Goal: Task Accomplishment & Management: Complete application form

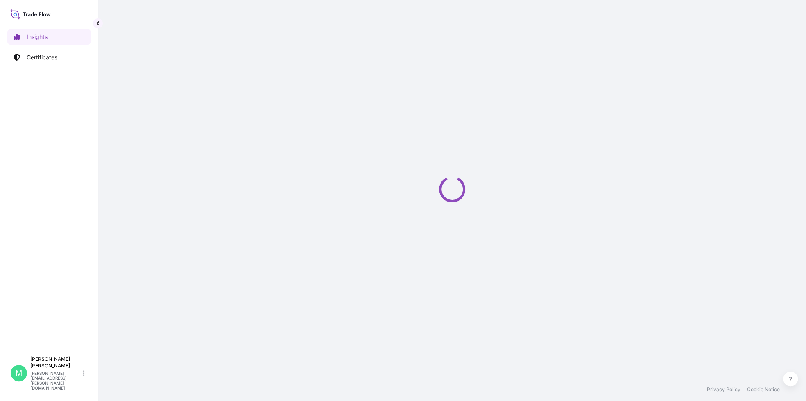
select select "2025"
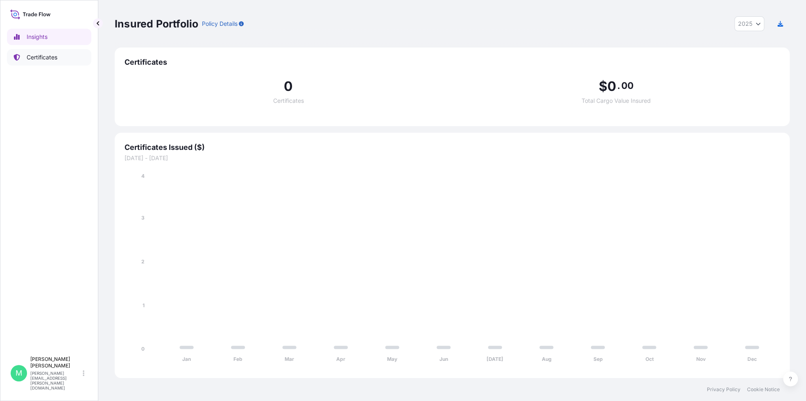
click at [45, 59] on p "Certificates" at bounding box center [42, 57] width 31 height 8
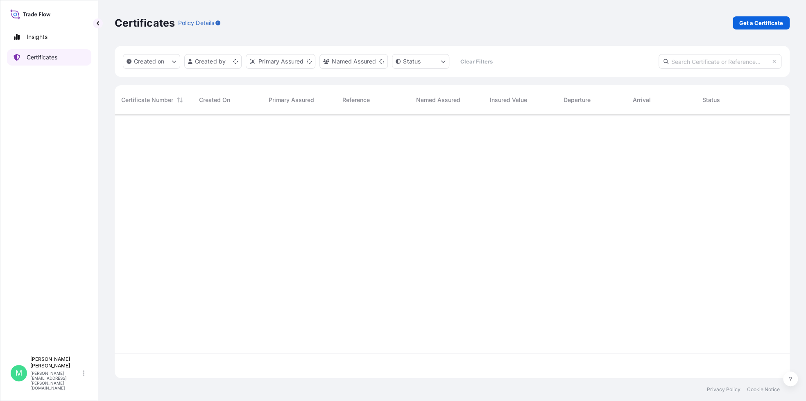
scroll to position [261, 668]
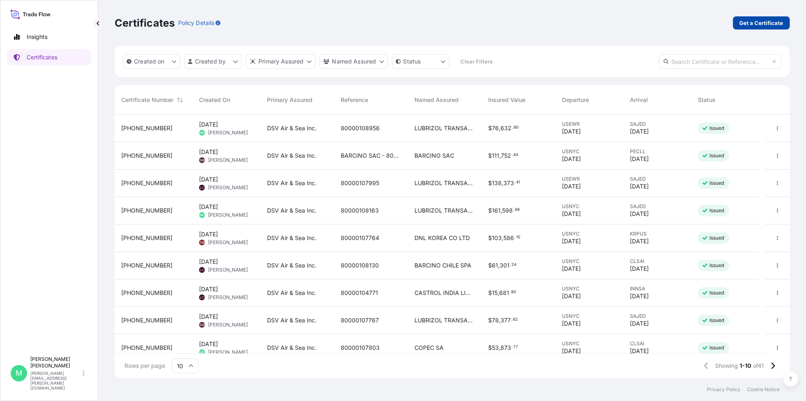
click at [758, 23] on p "Get a Certificate" at bounding box center [761, 23] width 44 height 8
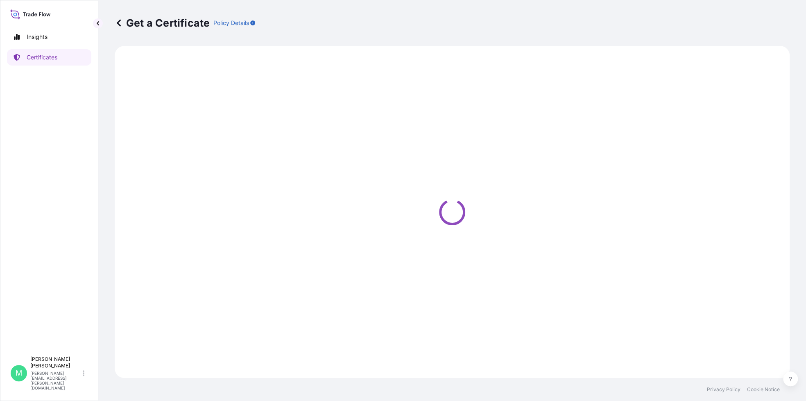
select select "Barge"
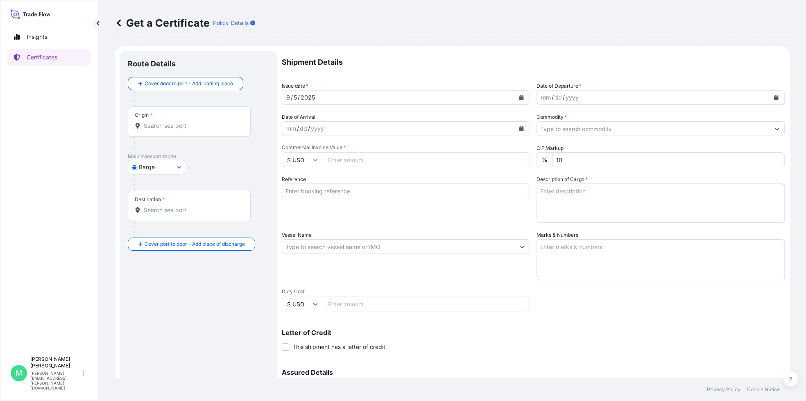
click at [774, 97] on icon "Calendar" at bounding box center [776, 97] width 5 height 5
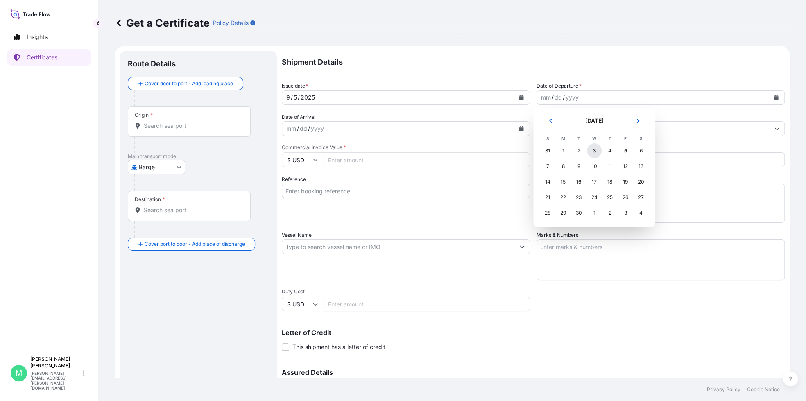
click at [592, 150] on div "3" at bounding box center [594, 150] width 15 height 15
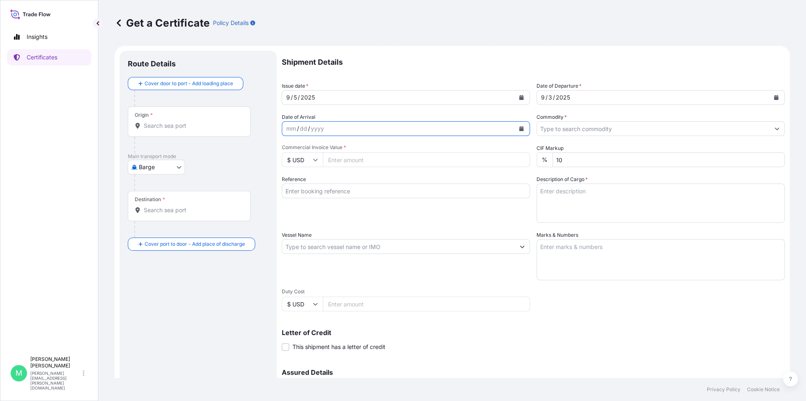
click at [519, 129] on icon "Calendar" at bounding box center [521, 128] width 5 height 5
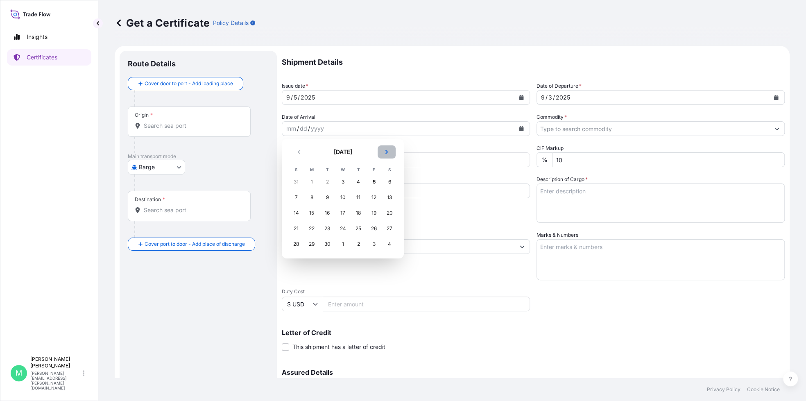
click at [385, 153] on icon "Next" at bounding box center [386, 151] width 5 height 5
click at [326, 197] on div "7" at bounding box center [327, 197] width 15 height 15
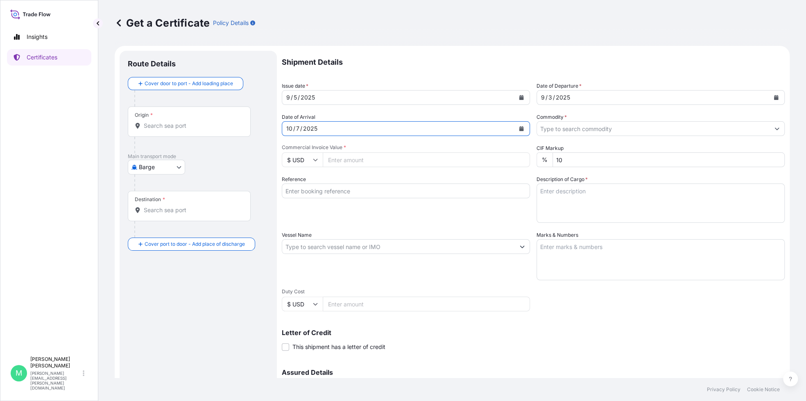
click at [775, 129] on icon "Show suggestions" at bounding box center [777, 128] width 5 height 5
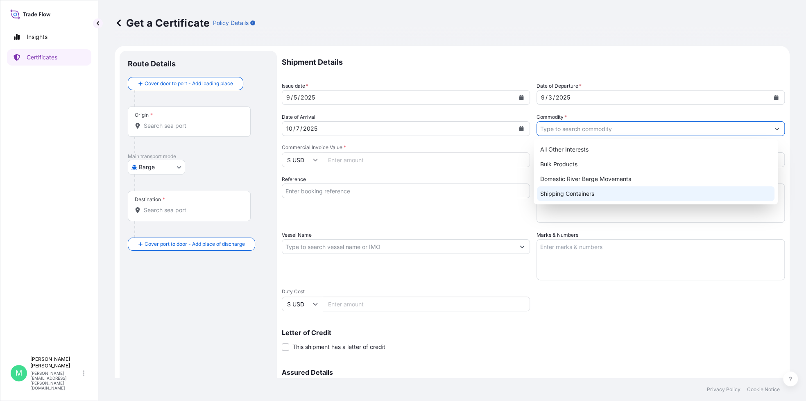
click at [596, 193] on div "Shipping Containers" at bounding box center [656, 193] width 238 height 15
type input "Shipping Containers"
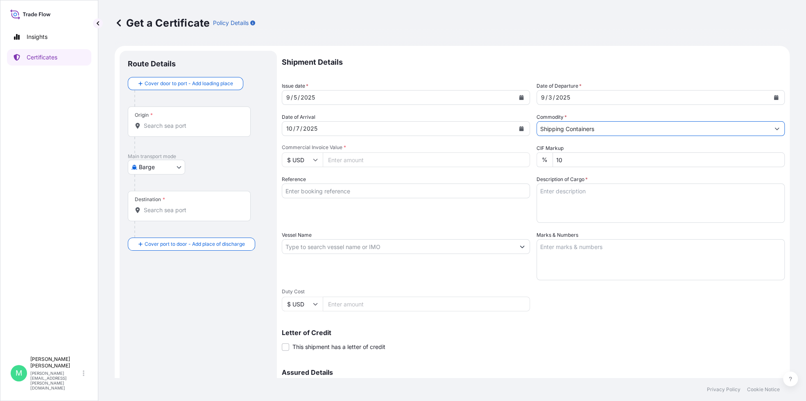
click at [335, 159] on input "Commercial Invoice Value *" at bounding box center [426, 159] width 207 height 15
type input "89750.40"
click at [351, 183] on div "Reference" at bounding box center [406, 199] width 248 height 48
click at [356, 193] on input "Reference" at bounding box center [406, 190] width 248 height 15
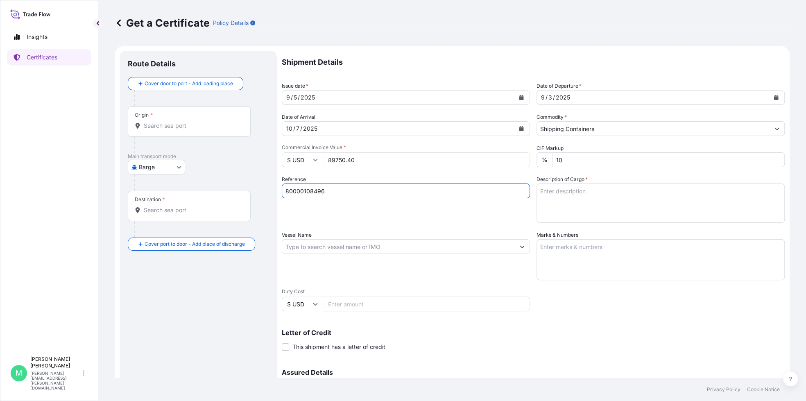
type input "80000108496"
click at [592, 204] on textarea "Description of Cargo *" at bounding box center [661, 202] width 248 height 39
click at [638, 187] on textarea "Description of Cargo *" at bounding box center [661, 202] width 248 height 39
click at [549, 200] on textarea "75 DRUMS / 14,936.3 KGS / 22.7 CBM" at bounding box center [661, 202] width 248 height 39
type textarea "75 DRUMS / 14,936.3 KGS / 22.7 CBM CXDU1472321 / 00443207"
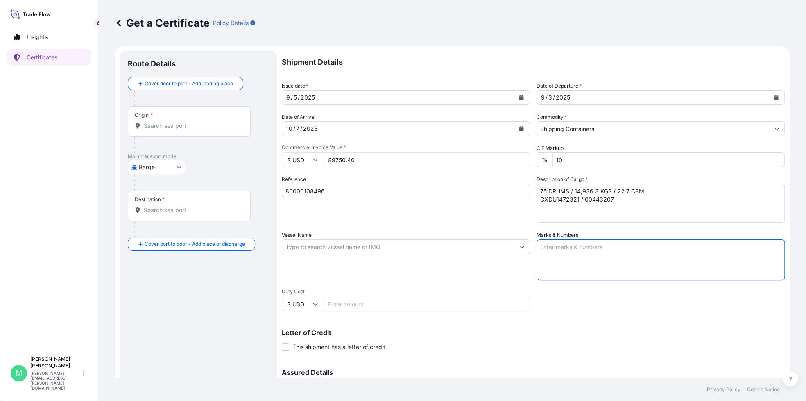
click at [572, 254] on textarea "Marks & Numbers" at bounding box center [661, 259] width 248 height 41
paste textarea "80000108496 / 20678881 / 21164732"
type textarea "80000108496 / 20678881 / 21164732"
click at [617, 198] on textarea "75 DRUMS / 14,936.3 KGS / 22.7 CBM CXDU1472321 / 00443207" at bounding box center [661, 202] width 248 height 39
paste textarea "R11289A"
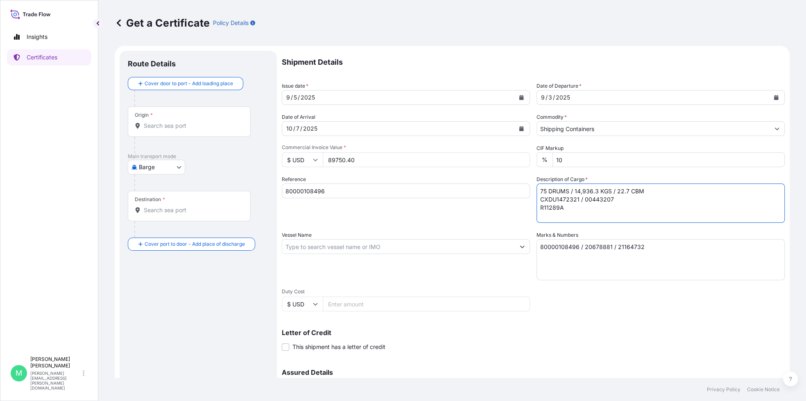
click at [564, 208] on textarea "75 DRUMS / 14,936.3 KGS / 22.7 CBM CXDU1472321 / 00443207 R11289A" at bounding box center [661, 202] width 248 height 39
paste textarea "R11285A"
type textarea "75 DRUMS / 14,936.3 KGS / 22.7 CBM CXDU1472321 / 00443207 R11289A R11285A"
click at [312, 250] on input "Vessel Name" at bounding box center [398, 246] width 233 height 15
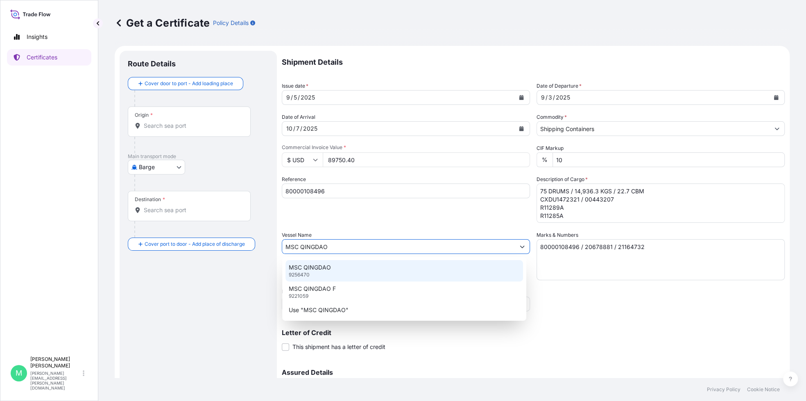
click at [317, 267] on p "MSC QINGDAO" at bounding box center [310, 267] width 42 height 8
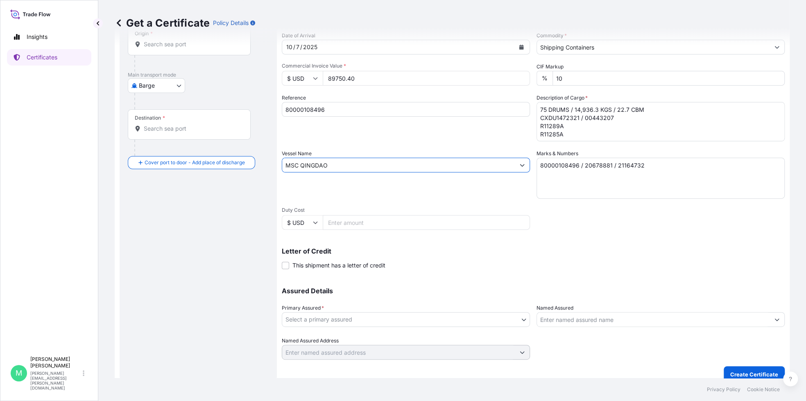
scroll to position [90, 0]
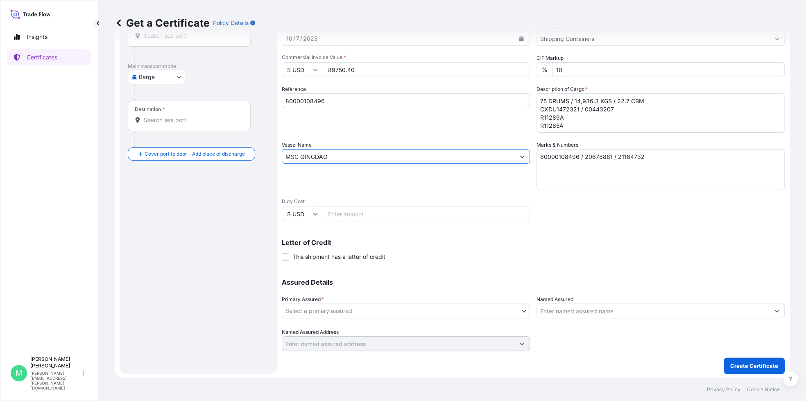
type input "MSC QINGDAO"
click at [365, 314] on body "3 options available. Insights Certificates M [PERSON_NAME] [PERSON_NAME][EMAIL_…" at bounding box center [403, 200] width 806 height 401
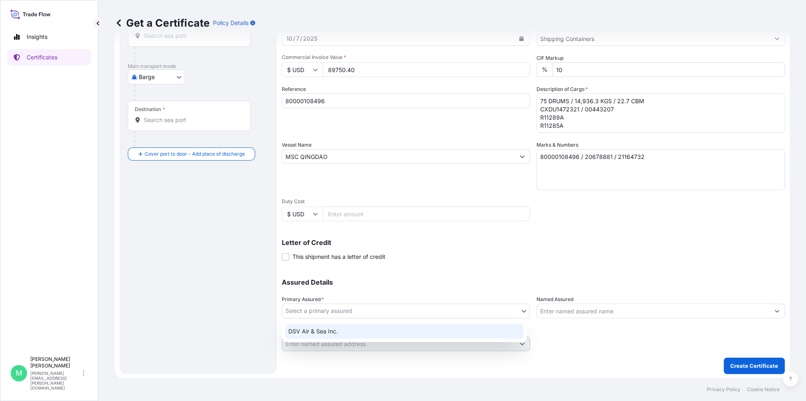
click at [333, 331] on div "DSV Air & Sea Inc." at bounding box center [404, 331] width 238 height 15
select select "31677"
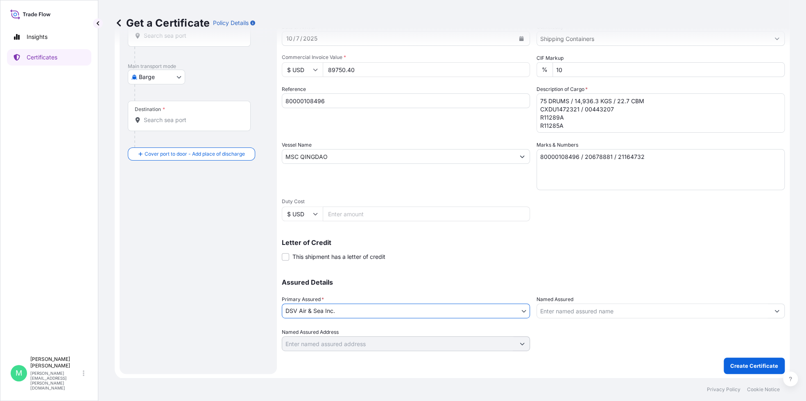
click at [598, 312] on input "Named Assured" at bounding box center [653, 311] width 233 height 15
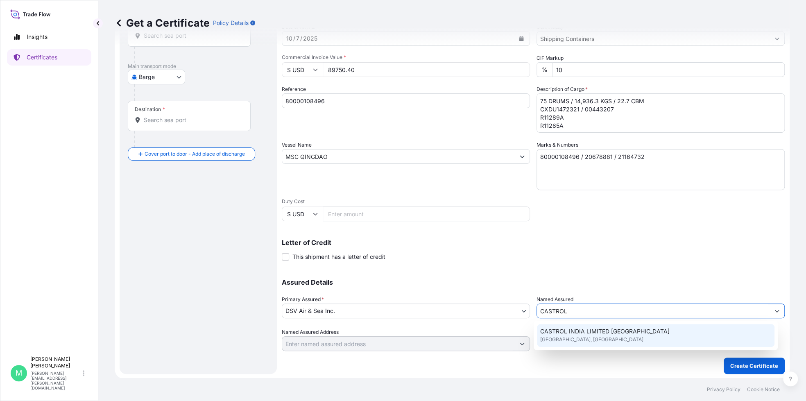
click at [610, 335] on span "[GEOGRAPHIC_DATA], [GEOGRAPHIC_DATA]" at bounding box center [591, 339] width 103 height 8
type input "CASTROL INDIA LIMITED [GEOGRAPHIC_DATA]"
type input "[GEOGRAPHIC_DATA], [GEOGRAPHIC_DATA], [GEOGRAPHIC_DATA]"
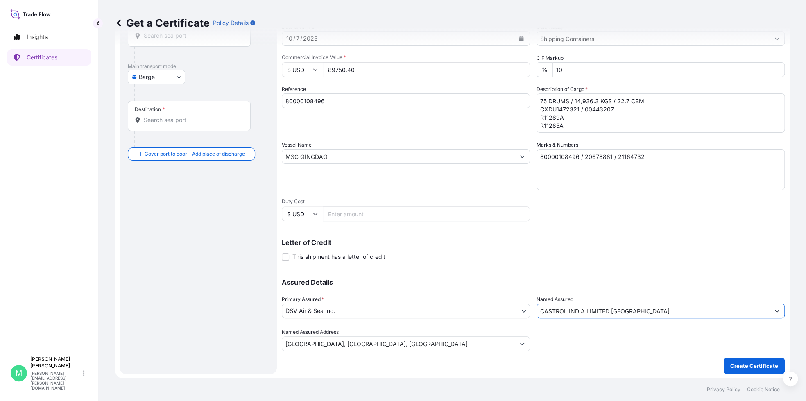
scroll to position [0, 0]
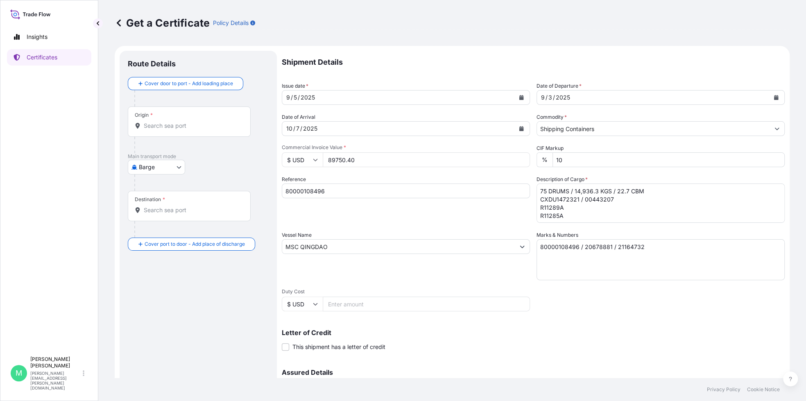
type input "CASTROL INDIA LIMITED [GEOGRAPHIC_DATA]"
click at [170, 127] on input "Origin *" at bounding box center [192, 126] width 97 height 8
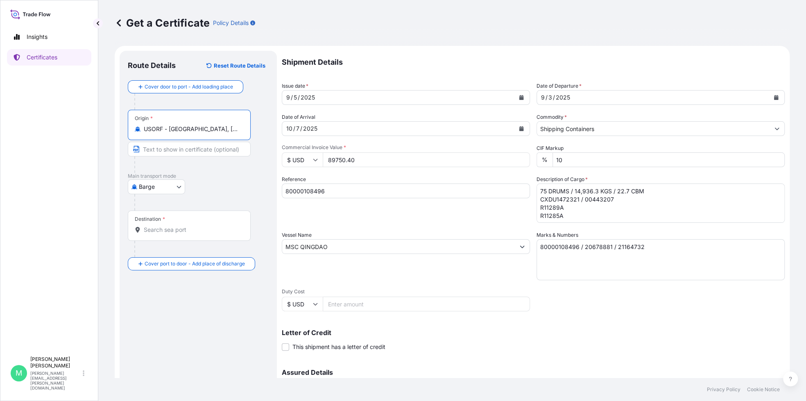
type input "USORF - [GEOGRAPHIC_DATA], [GEOGRAPHIC_DATA]"
click at [178, 185] on body "4 options available. Insights Certificates M [PERSON_NAME] [PERSON_NAME][EMAIL_…" at bounding box center [403, 200] width 806 height 401
click at [165, 256] on div "Ocean Vessel" at bounding box center [157, 252] width 52 height 15
select select "Ocean Vessel"
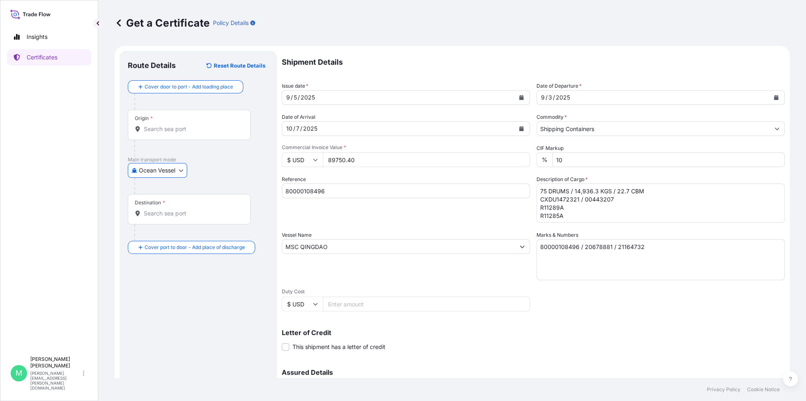
click at [213, 217] on div "Destination *" at bounding box center [189, 209] width 123 height 30
click at [213, 217] on input "Destination *" at bounding box center [192, 213] width 97 height 8
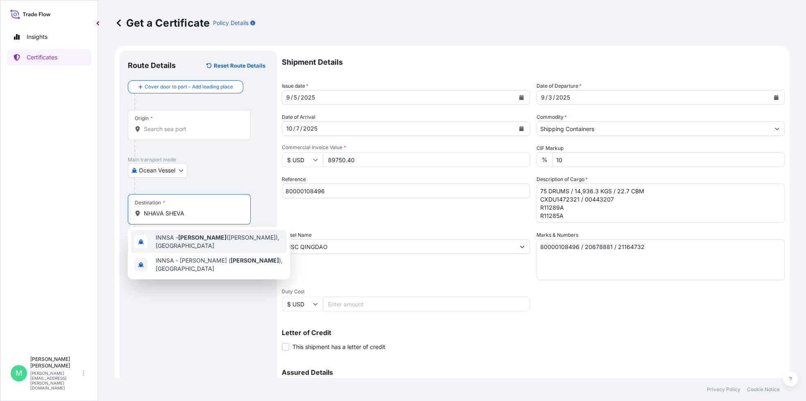
click at [207, 242] on span "INNSA - [GEOGRAPHIC_DATA] ([PERSON_NAME]), [GEOGRAPHIC_DATA]" at bounding box center [220, 241] width 128 height 16
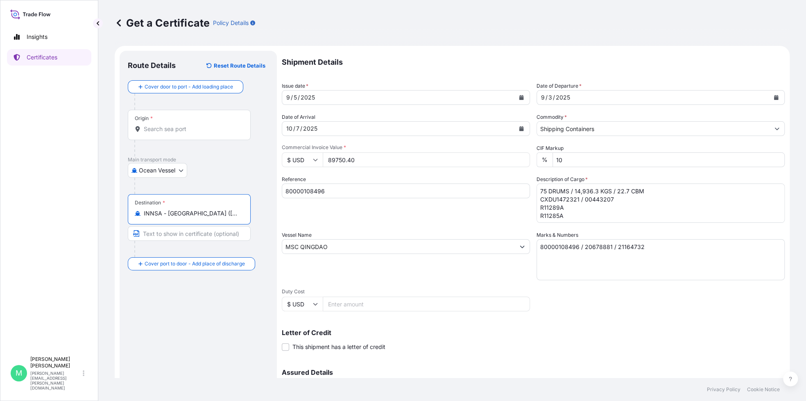
type input "INNSA - [GEOGRAPHIC_DATA] ([PERSON_NAME]), [GEOGRAPHIC_DATA]"
click at [210, 134] on div "Origin *" at bounding box center [189, 125] width 123 height 30
click at [210, 133] on input "Origin *" at bounding box center [192, 129] width 97 height 8
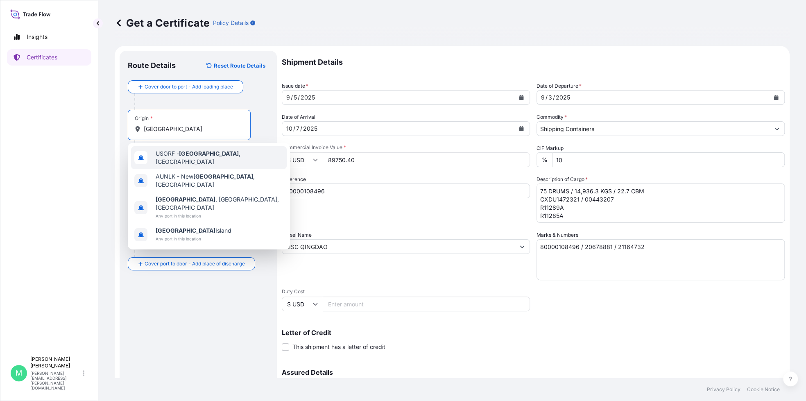
click at [206, 154] on span "USORF - [GEOGRAPHIC_DATA] , [GEOGRAPHIC_DATA]" at bounding box center [220, 157] width 128 height 16
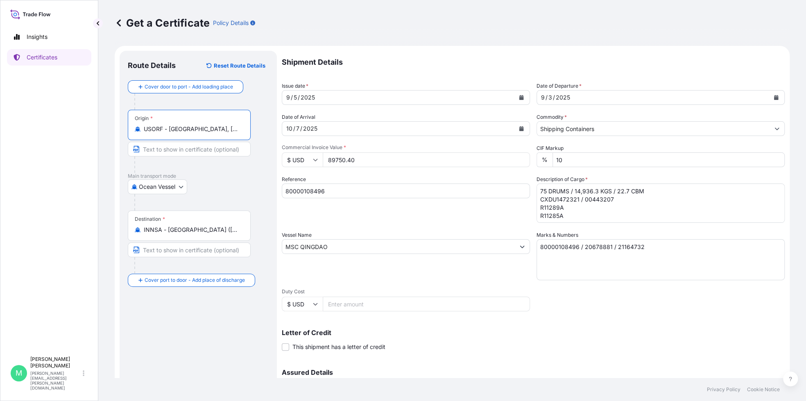
scroll to position [90, 0]
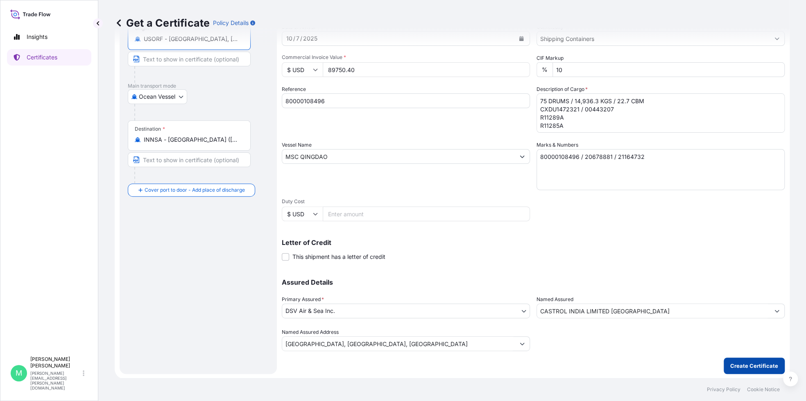
type input "USORF - [GEOGRAPHIC_DATA], [GEOGRAPHIC_DATA]"
click at [734, 366] on p "Create Certificate" at bounding box center [754, 366] width 48 height 8
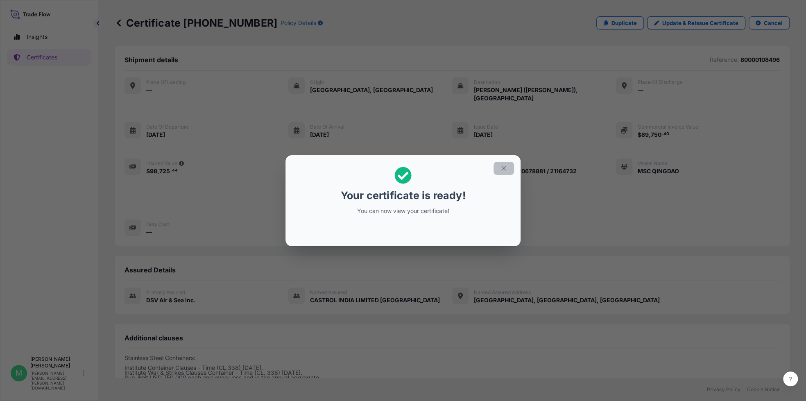
click at [505, 166] on icon "button" at bounding box center [503, 168] width 7 height 7
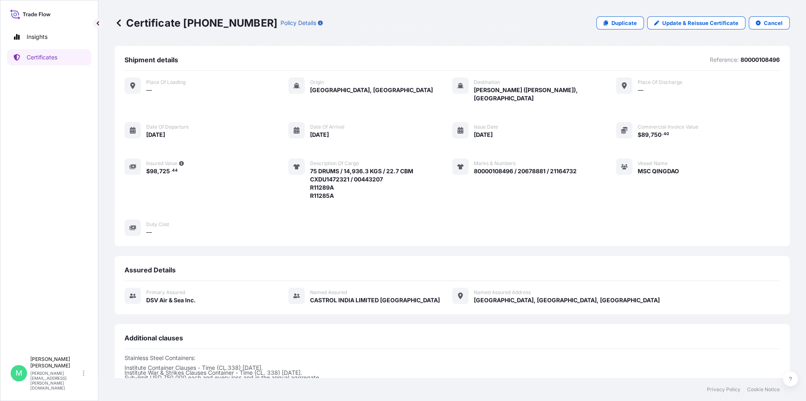
scroll to position [95, 0]
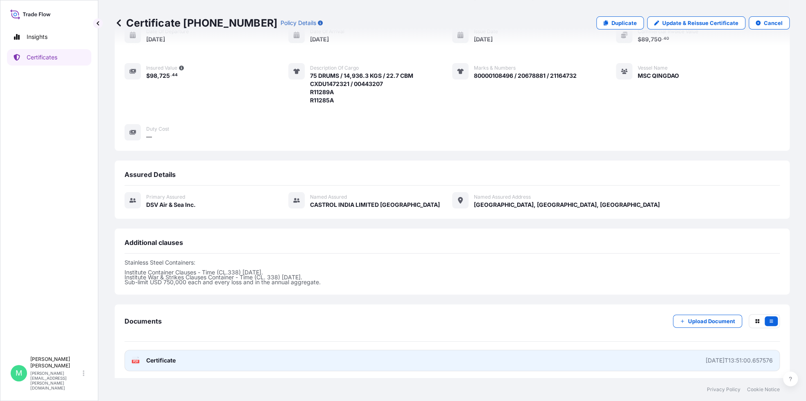
click at [707, 359] on div "[DATE]T13:51:00.657576" at bounding box center [739, 360] width 67 height 8
